Goal: Task Accomplishment & Management: Complete application form

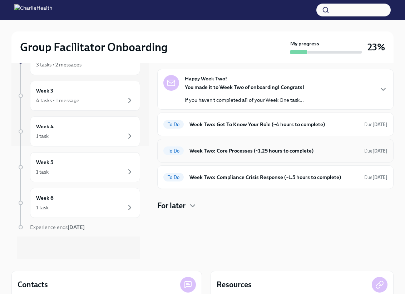
scroll to position [25, 0]
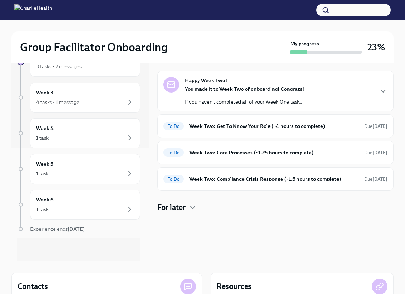
click at [372, 91] on div "Happy Week Two! You made it to Week Two of onboarding! Congrats! If you haven't…" at bounding box center [275, 91] width 224 height 29
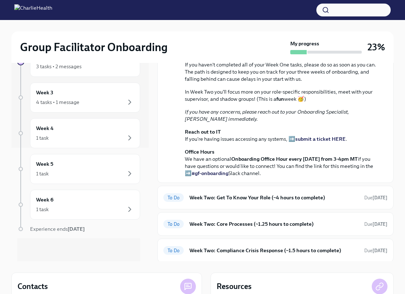
scroll to position [175, 0]
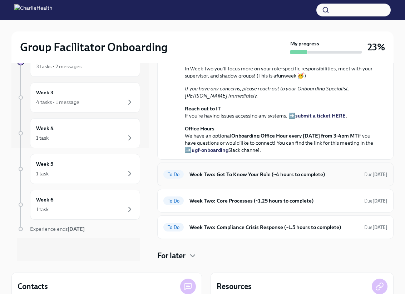
click at [280, 175] on h6 "Week Two: Get To Know Your Role (~4 hours to complete)" at bounding box center [273, 174] width 169 height 8
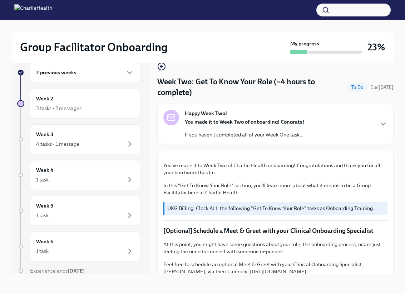
click at [257, 130] on div "You made it to Week Two of onboarding! Congrats! If you haven't completed all o…" at bounding box center [244, 128] width 119 height 20
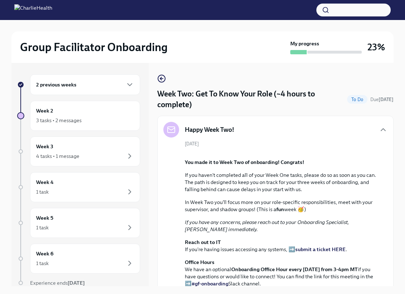
click at [94, 86] on div "2 previous weeks" at bounding box center [85, 84] width 98 height 9
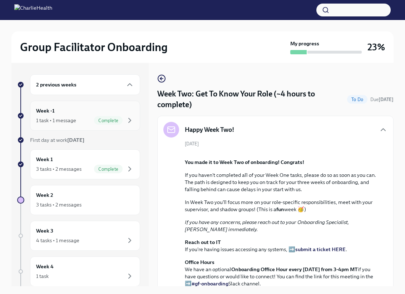
click at [89, 115] on div "Week -1 1 task • 1 message Complete" at bounding box center [85, 116] width 98 height 18
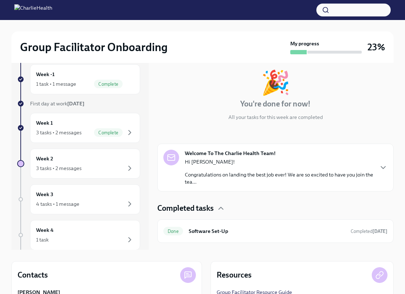
scroll to position [103, 0]
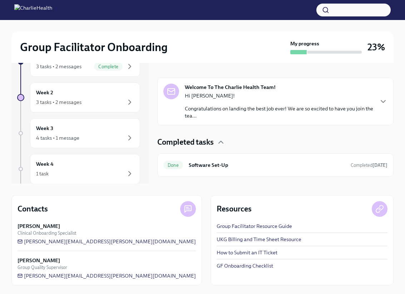
click at [270, 123] on div "Welcome To The Charlie Health Team! Hi [PERSON_NAME]! Congratulations on landin…" at bounding box center [275, 102] width 236 height 48
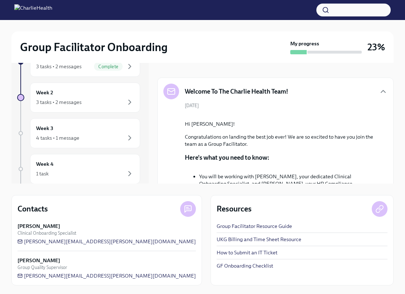
scroll to position [331, 0]
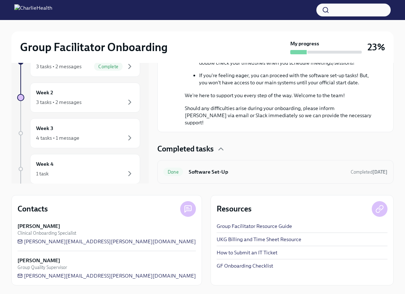
click at [251, 177] on div "Done Software Set-Up Completed [DATE]" at bounding box center [275, 172] width 236 height 24
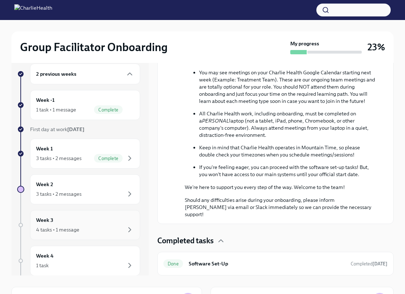
scroll to position [0, 0]
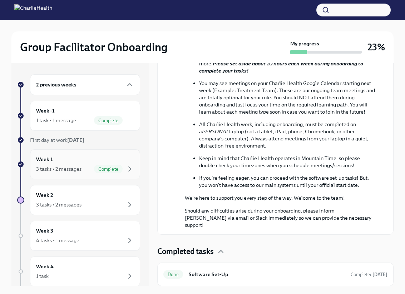
click at [92, 169] on div "3 tasks • 2 messages Complete" at bounding box center [85, 169] width 98 height 9
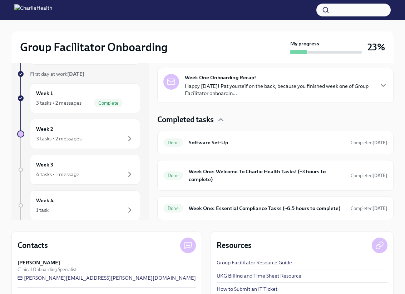
scroll to position [103, 0]
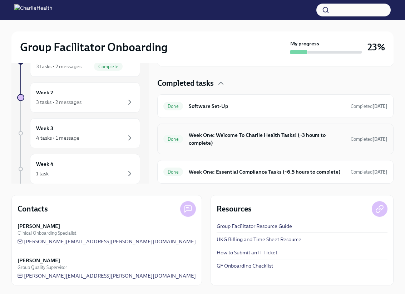
click at [260, 142] on h6 "Week One: Welcome To Charlie Health Tasks! (~3 hours to complete)" at bounding box center [267, 139] width 156 height 16
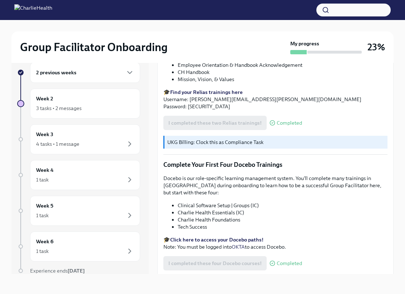
scroll to position [849, 0]
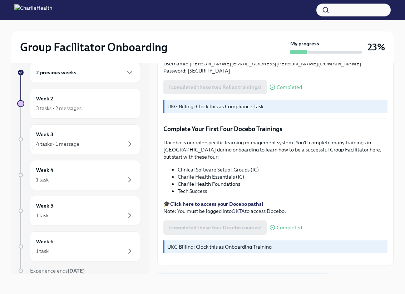
click at [270, 278] on span "Next task : Week Two: Get To Know Your Role (~4 hours to complete)" at bounding box center [242, 281] width 160 height 7
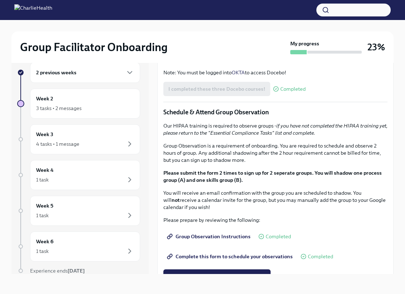
scroll to position [282, 0]
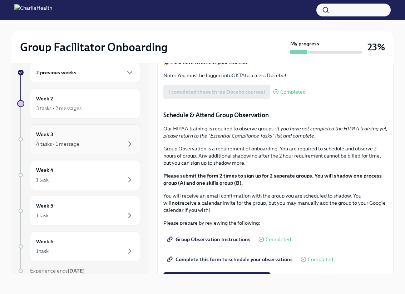
click at [103, 144] on div "4 tasks • 1 message" at bounding box center [85, 144] width 98 height 9
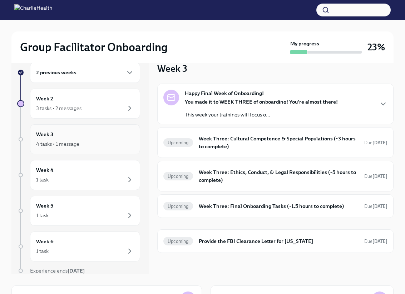
click at [95, 144] on div "4 tasks • 1 message" at bounding box center [85, 144] width 98 height 9
click at [46, 137] on h6 "Week 3" at bounding box center [44, 134] width 17 height 8
click at [42, 134] on h6 "Week 3" at bounding box center [44, 134] width 17 height 8
click at [248, 146] on h6 "Week Three: Cultural Competence & Special Populations (~3 hours to complete)" at bounding box center [279, 143] width 160 height 16
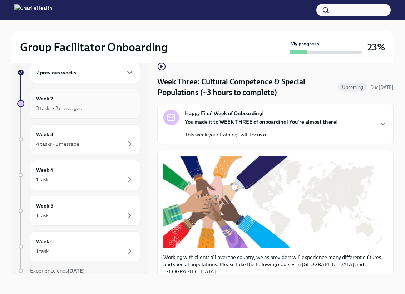
click at [80, 110] on div "3 tasks • 2 messages" at bounding box center [58, 108] width 45 height 7
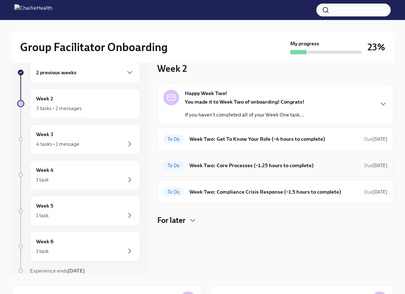
click at [247, 158] on div "To Do Week Two: Core Processes (~1.25 hours to complete) Due [DATE]" at bounding box center [275, 166] width 236 height 24
click at [243, 162] on h6 "Week Two: Core Processes (~1.25 hours to complete)" at bounding box center [273, 165] width 169 height 8
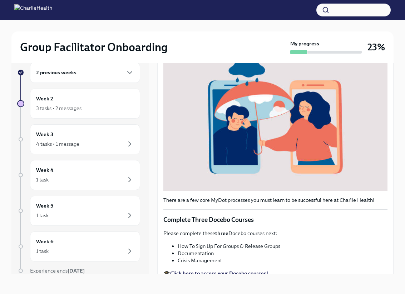
scroll to position [188, 0]
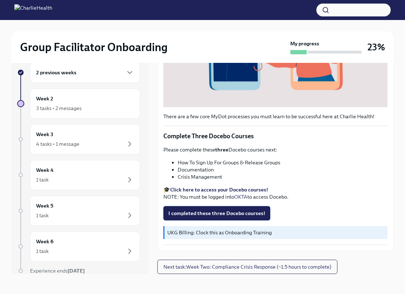
click at [242, 219] on button "I completed these three Docebo courses!" at bounding box center [216, 213] width 107 height 14
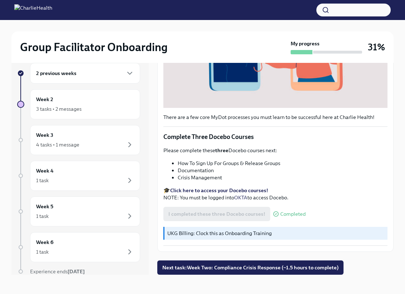
scroll to position [12, 0]
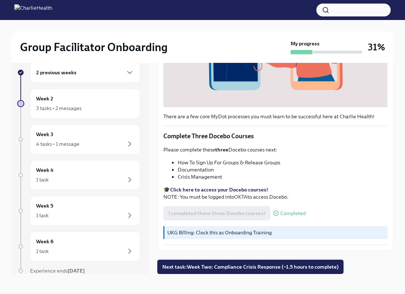
click at [225, 274] on button "Next task : Week Two: Compliance Crisis Response (~1.5 hours to complete)" at bounding box center [250, 267] width 186 height 14
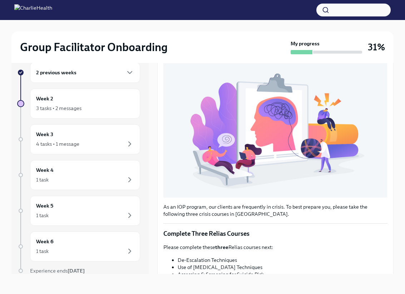
scroll to position [175, 0]
